Goal: Task Accomplishment & Management: Manage account settings

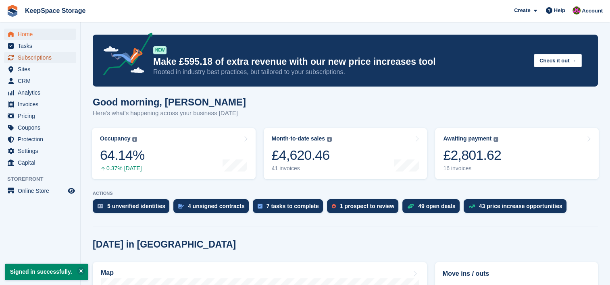
click at [69, 60] on link "Subscriptions" at bounding box center [40, 57] width 72 height 11
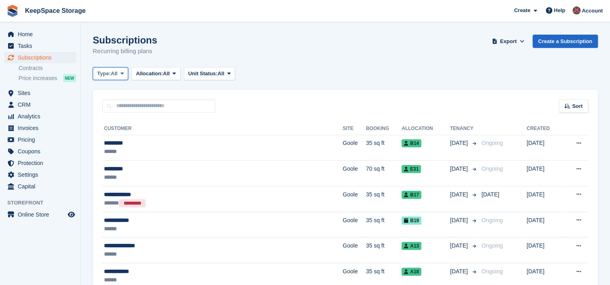
click at [116, 70] on span "All" at bounding box center [114, 74] width 7 height 8
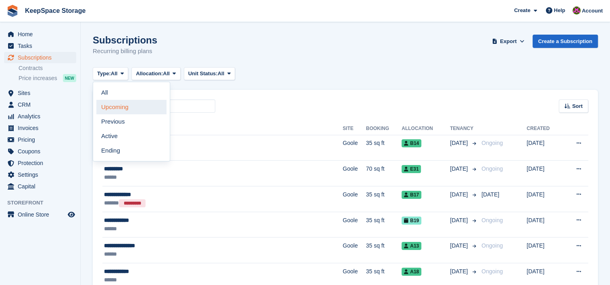
click at [121, 110] on link "Upcoming" at bounding box center [131, 107] width 70 height 15
